Goal: Information Seeking & Learning: Learn about a topic

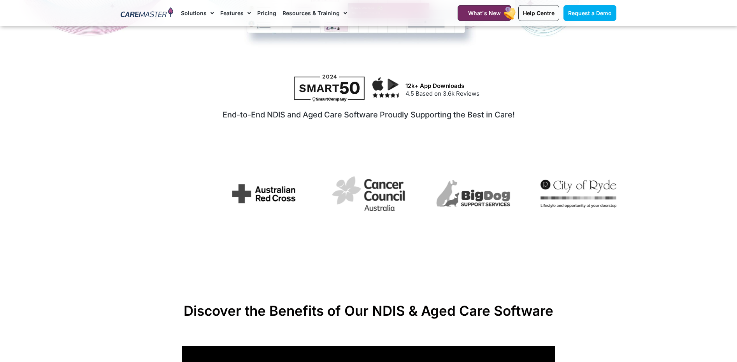
scroll to position [334, 0]
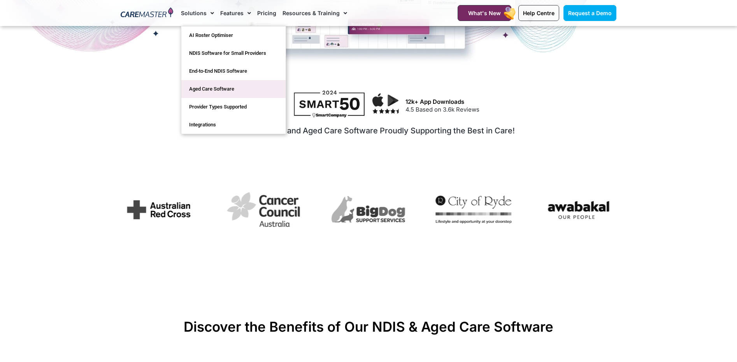
click at [200, 91] on link "Aged Care Software" at bounding box center [233, 89] width 104 height 18
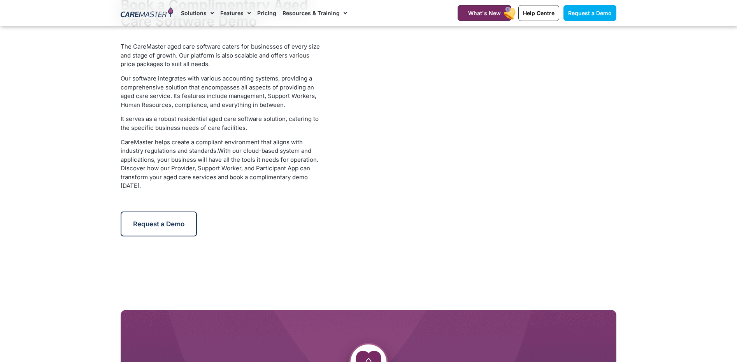
scroll to position [1524, 0]
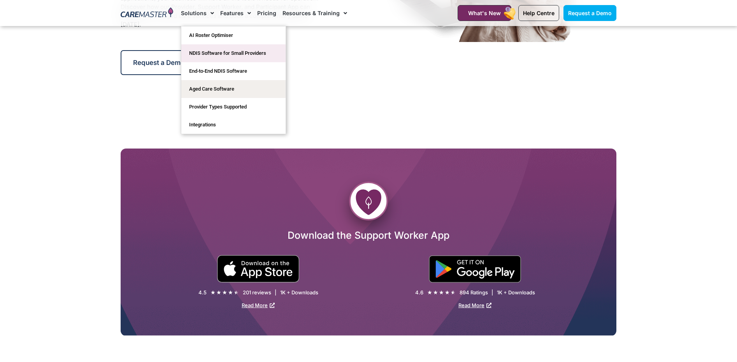
click at [200, 55] on link "NDIS Software for Small Providers" at bounding box center [233, 53] width 104 height 18
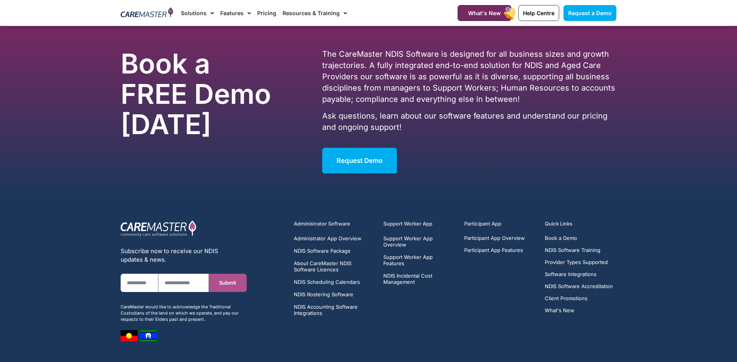
scroll to position [4006, 0]
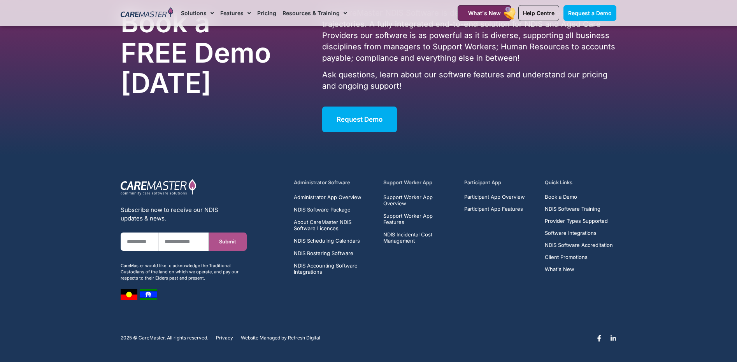
click at [612, 337] on icon at bounding box center [613, 338] width 6 height 6
